Goal: Information Seeking & Learning: Learn about a topic

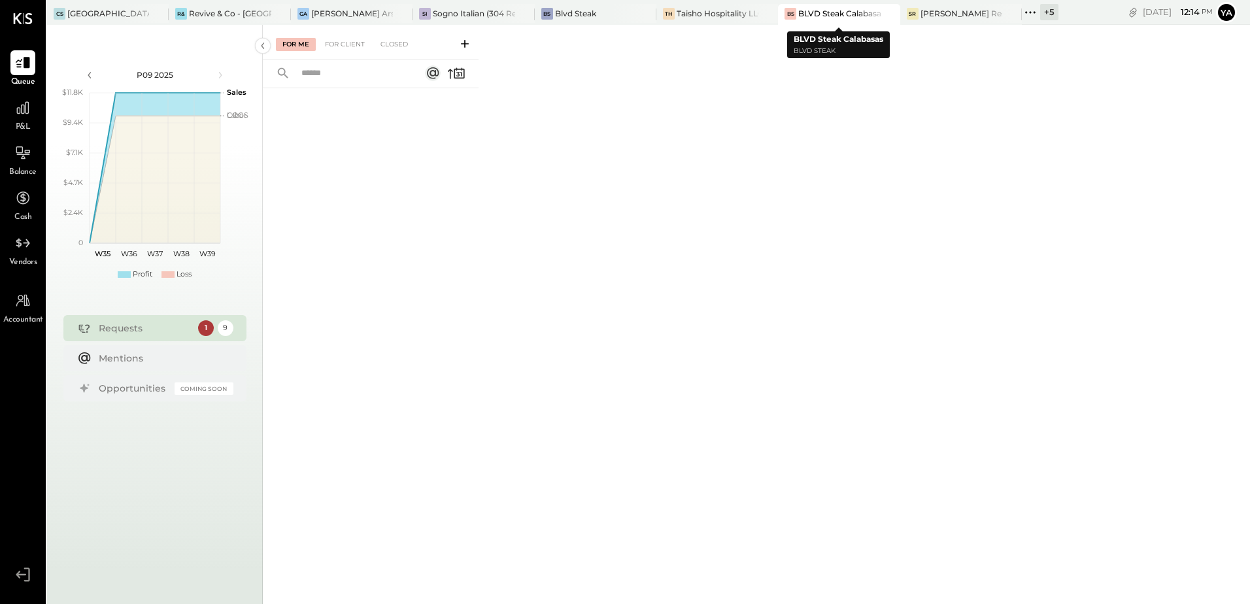
click at [862, 13] on div at bounding box center [877, 13] width 46 height 19
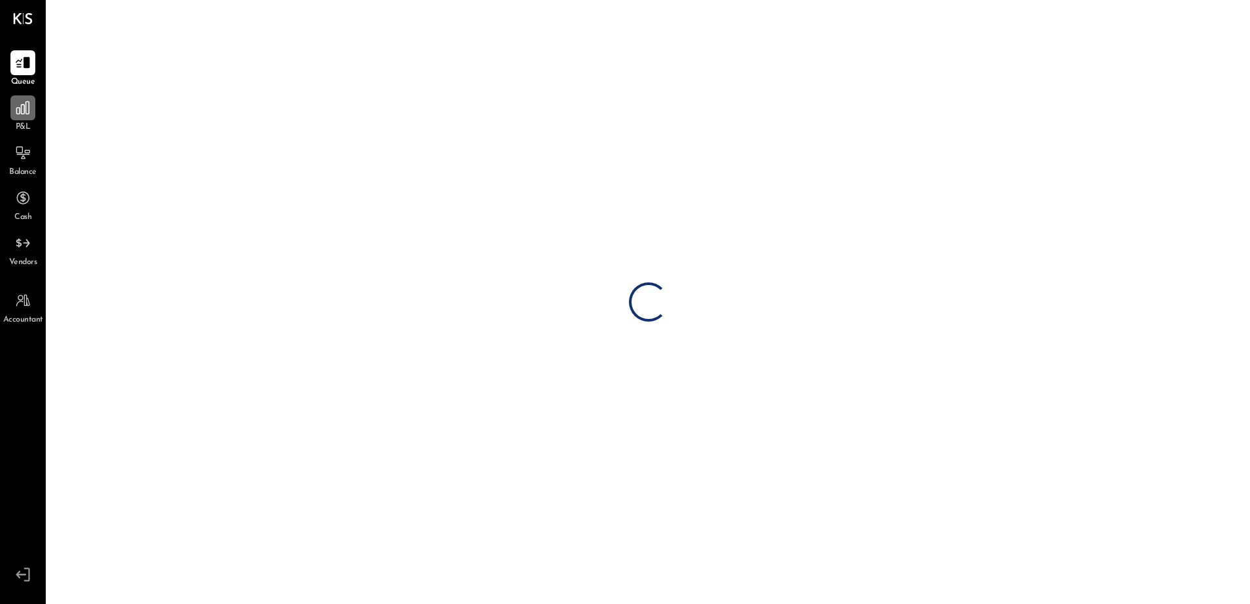
click at [29, 112] on icon at bounding box center [22, 107] width 13 height 13
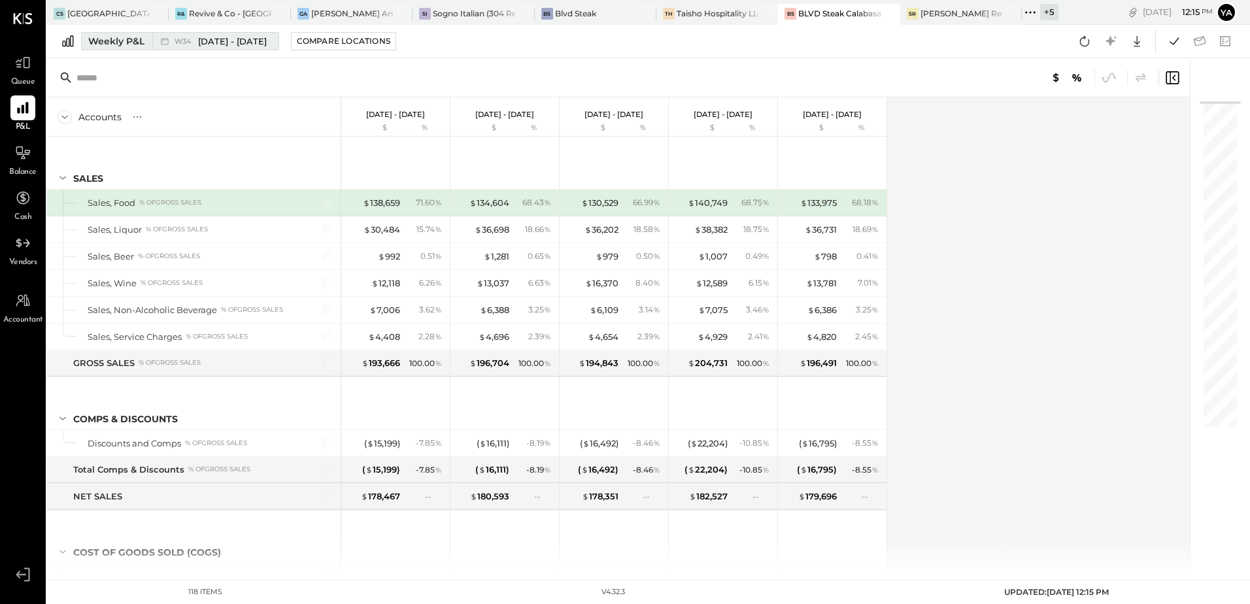
click at [141, 45] on div "Weekly P&L" at bounding box center [116, 41] width 56 height 13
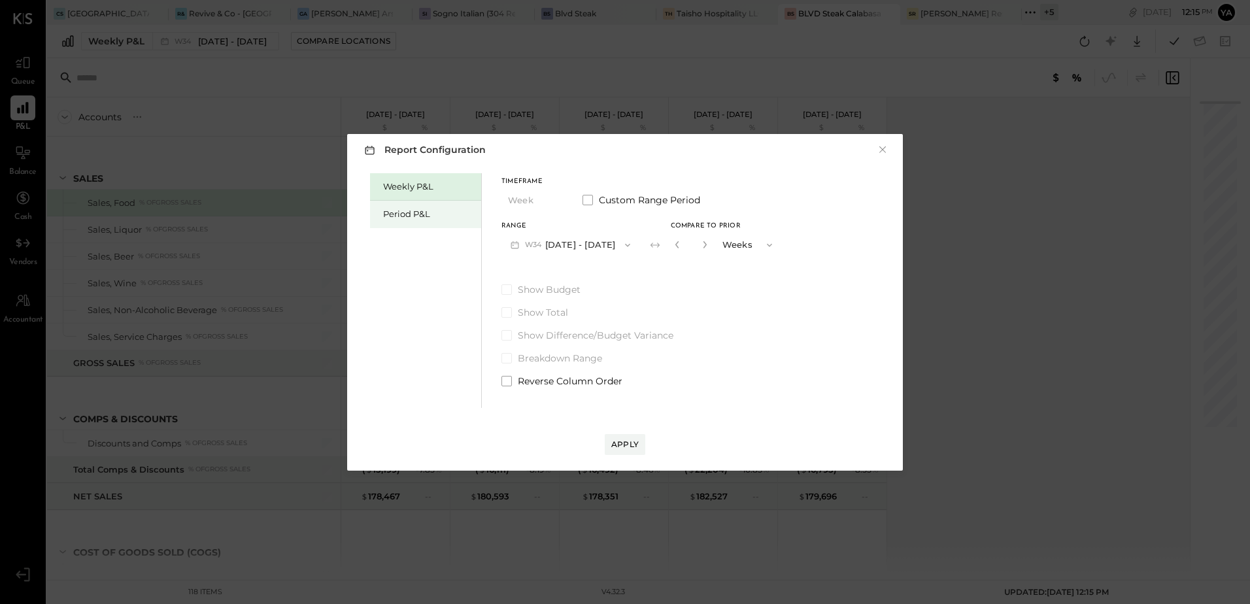
click at [420, 224] on div "Period P&L" at bounding box center [425, 214] width 111 height 27
click at [587, 244] on button "P09 [DATE] - [DATE]" at bounding box center [569, 245] width 136 height 24
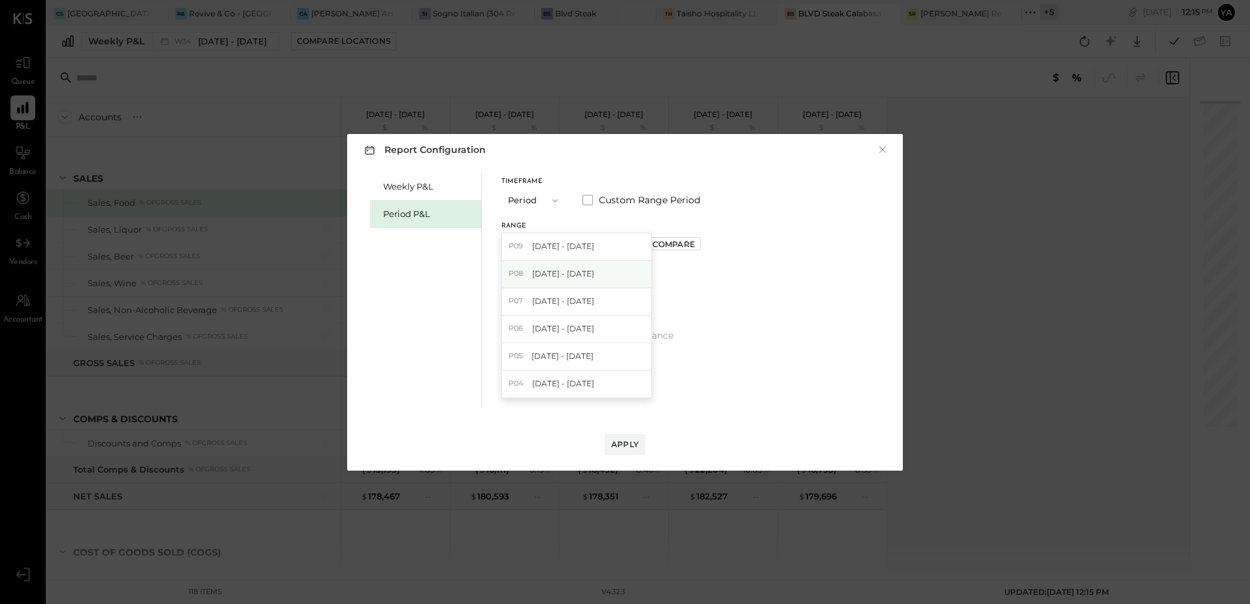
click at [593, 278] on span "[DATE] - [DATE]" at bounding box center [563, 273] width 62 height 11
click at [585, 245] on button "P08 [DATE] - [DATE]" at bounding box center [569, 245] width 136 height 24
click at [577, 299] on span "[DATE] - [DATE]" at bounding box center [563, 300] width 62 height 11
click at [626, 443] on div "Apply" at bounding box center [624, 444] width 27 height 11
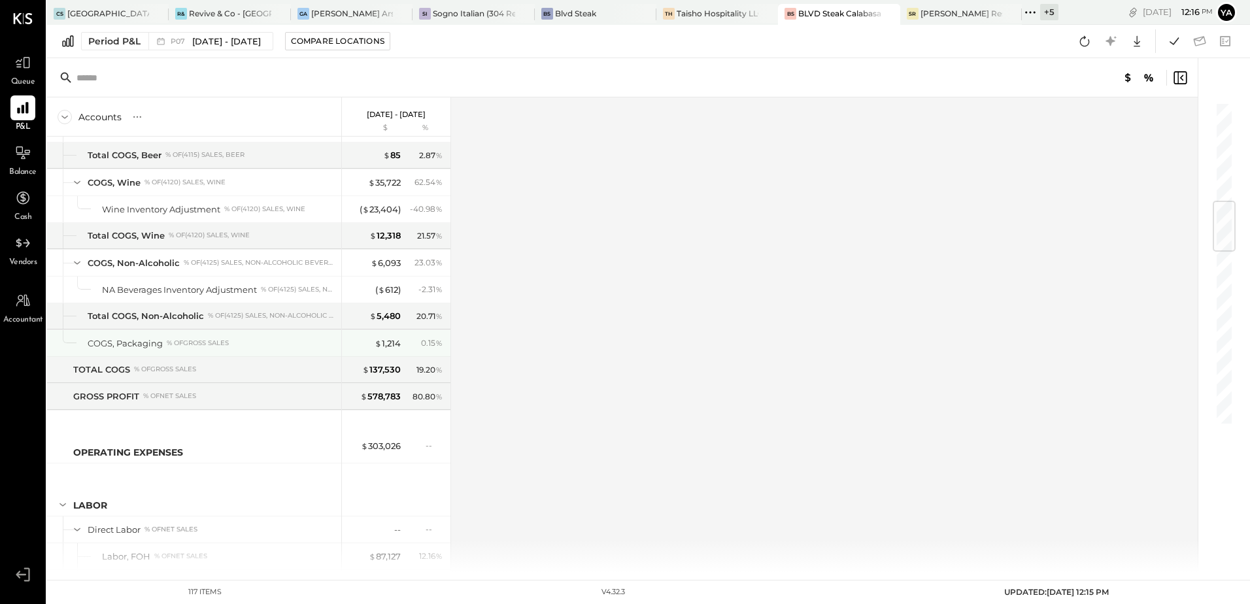
scroll to position [785, 0]
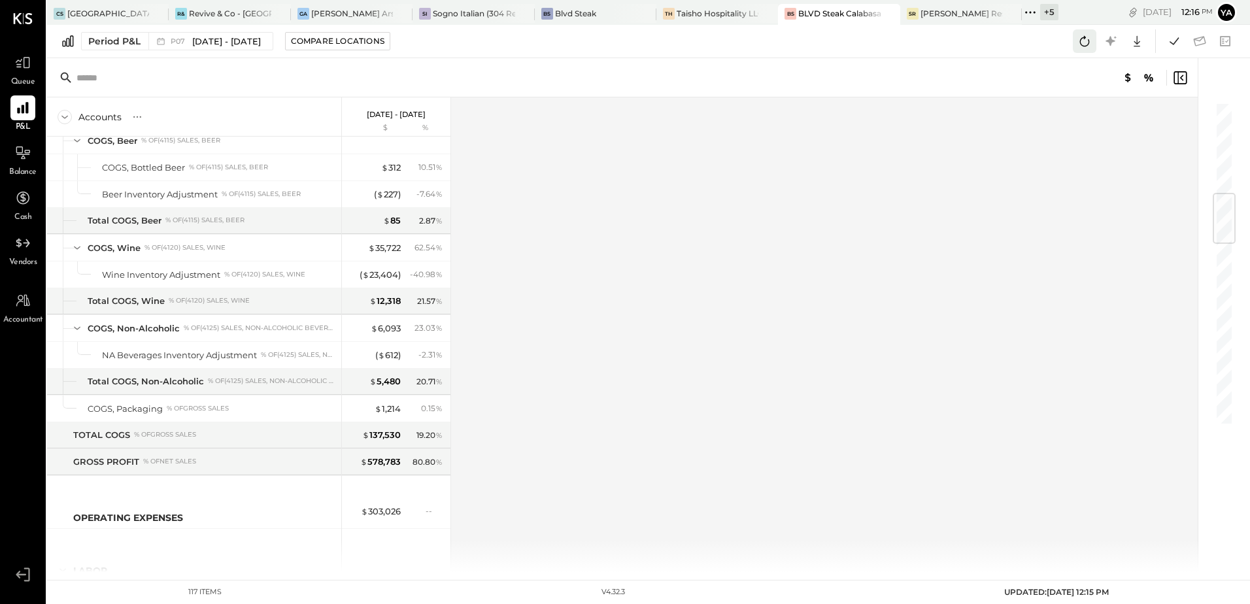
click at [1082, 46] on icon at bounding box center [1084, 41] width 17 height 17
click at [385, 246] on div "$ 35,722" at bounding box center [384, 248] width 33 height 12
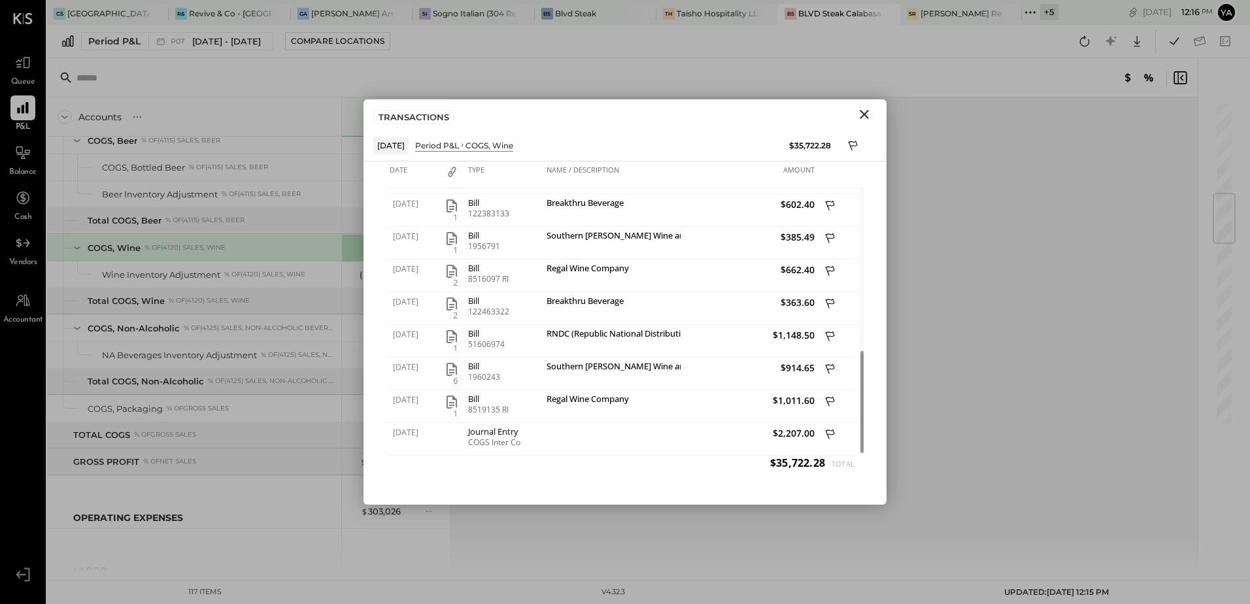
click at [969, 188] on div "Accounts S % GL [DATE] - [DATE] $ % SALES Sales, Food % of GROSS SALES Sales, L…" at bounding box center [623, 334] width 1153 height 475
click at [618, 16] on div at bounding box center [634, 13] width 46 height 19
